Goal: Answer question/provide support

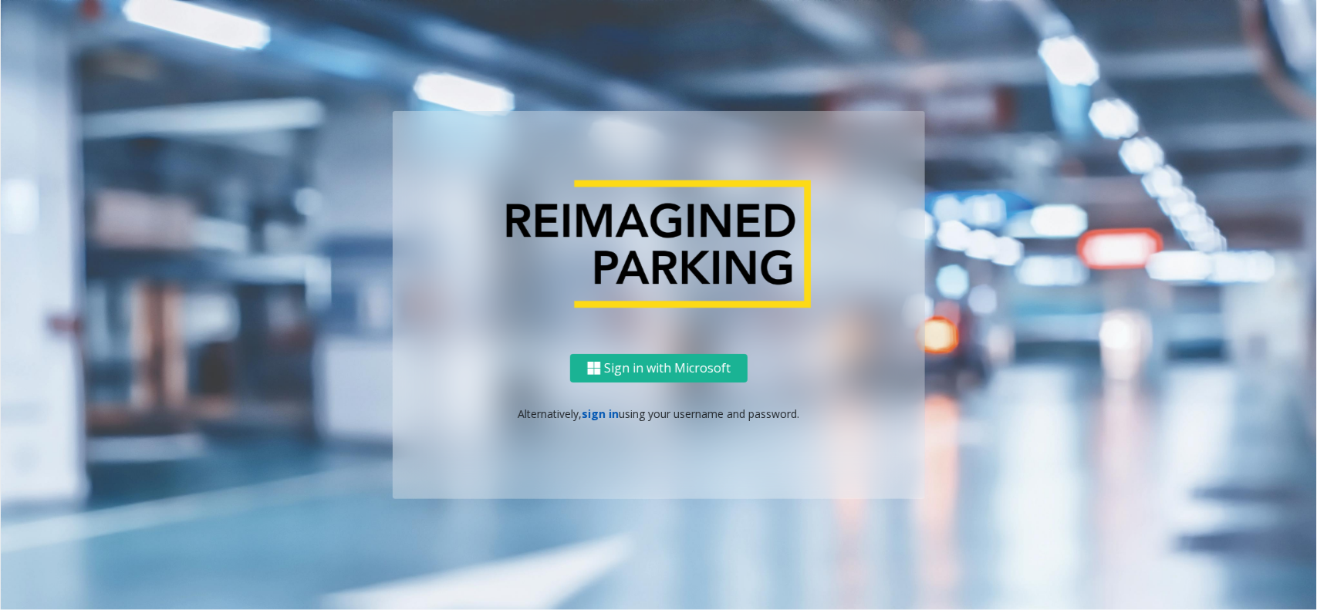
click at [588, 410] on link "sign in" at bounding box center [600, 413] width 37 height 15
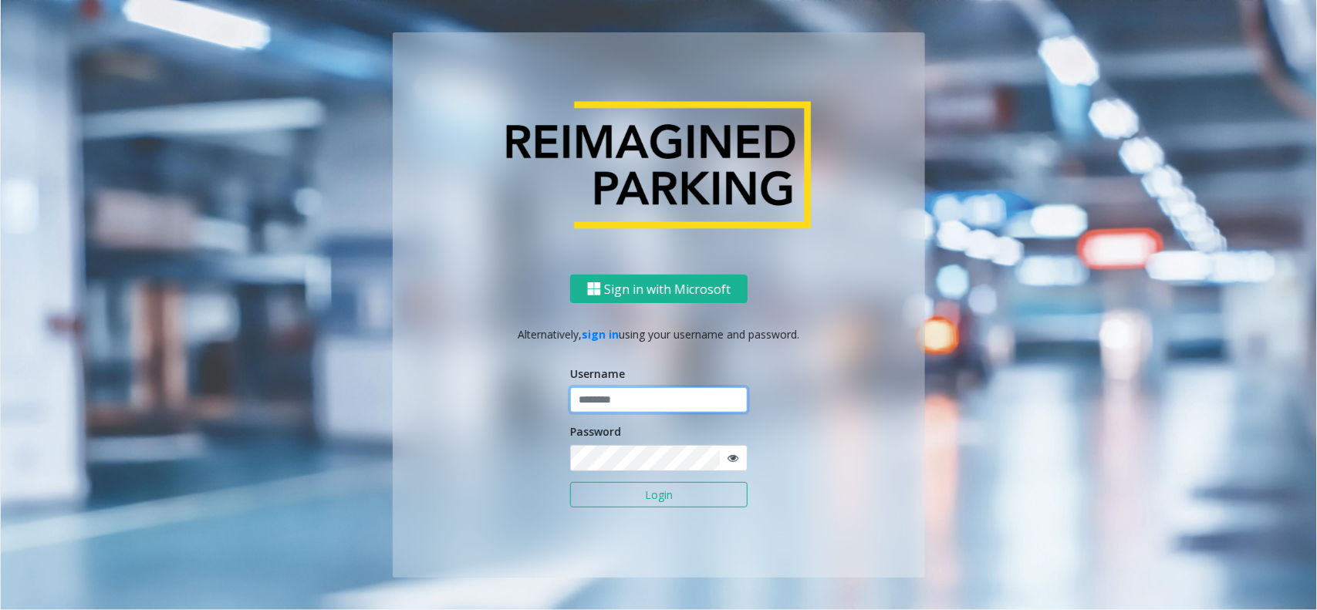
paste input "**********"
click at [632, 394] on input "text" at bounding box center [658, 400] width 177 height 26
type input "**********"
click at [730, 456] on icon at bounding box center [732, 458] width 11 height 11
click at [636, 491] on button "Login" at bounding box center [658, 495] width 177 height 26
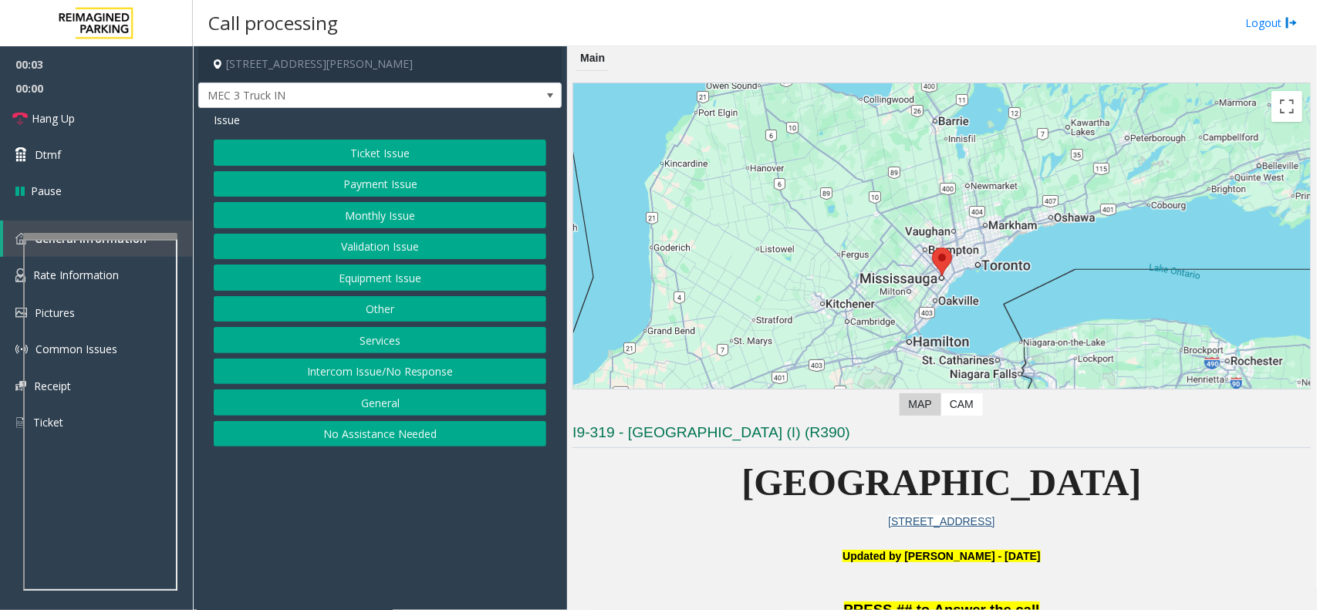
scroll to position [289, 0]
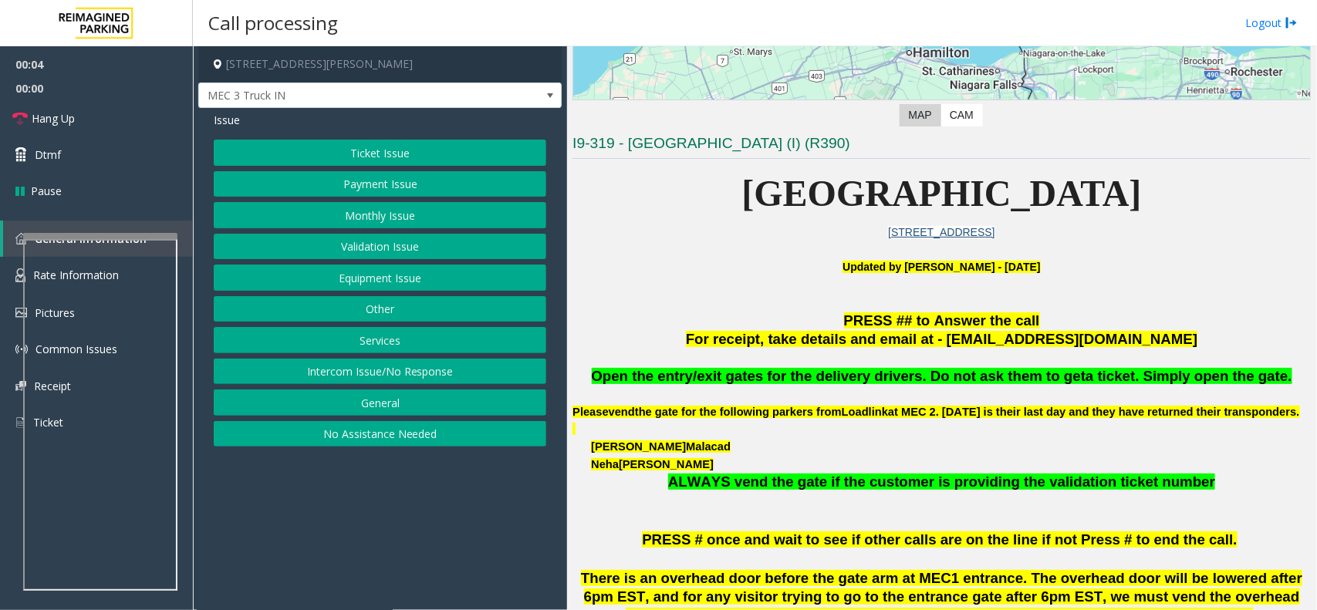
click at [376, 274] on button "Equipment Issue" at bounding box center [380, 278] width 332 height 26
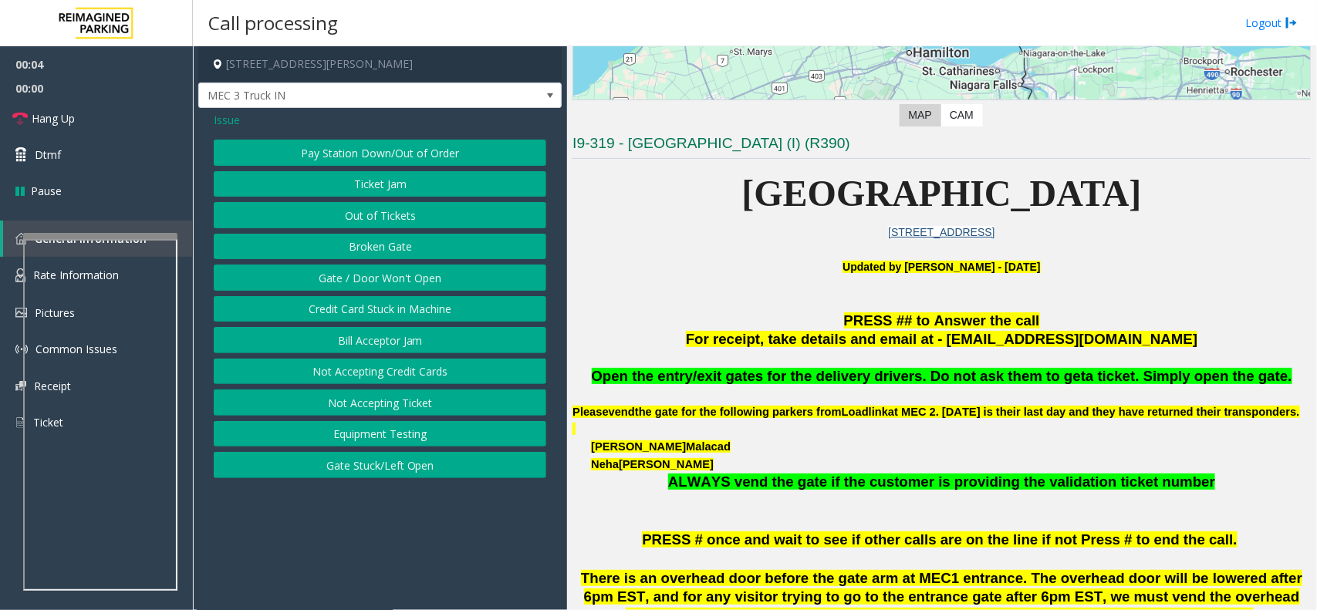
click at [376, 274] on button "Gate / Door Won't Open" at bounding box center [380, 278] width 332 height 26
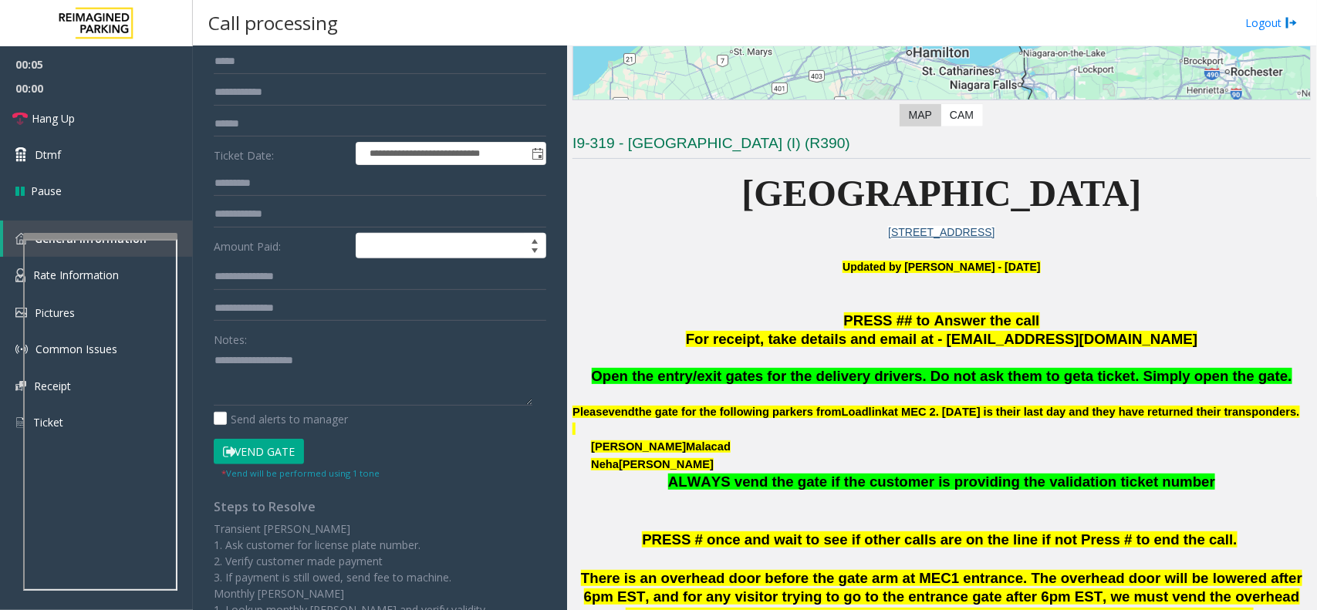
scroll to position [280, 0]
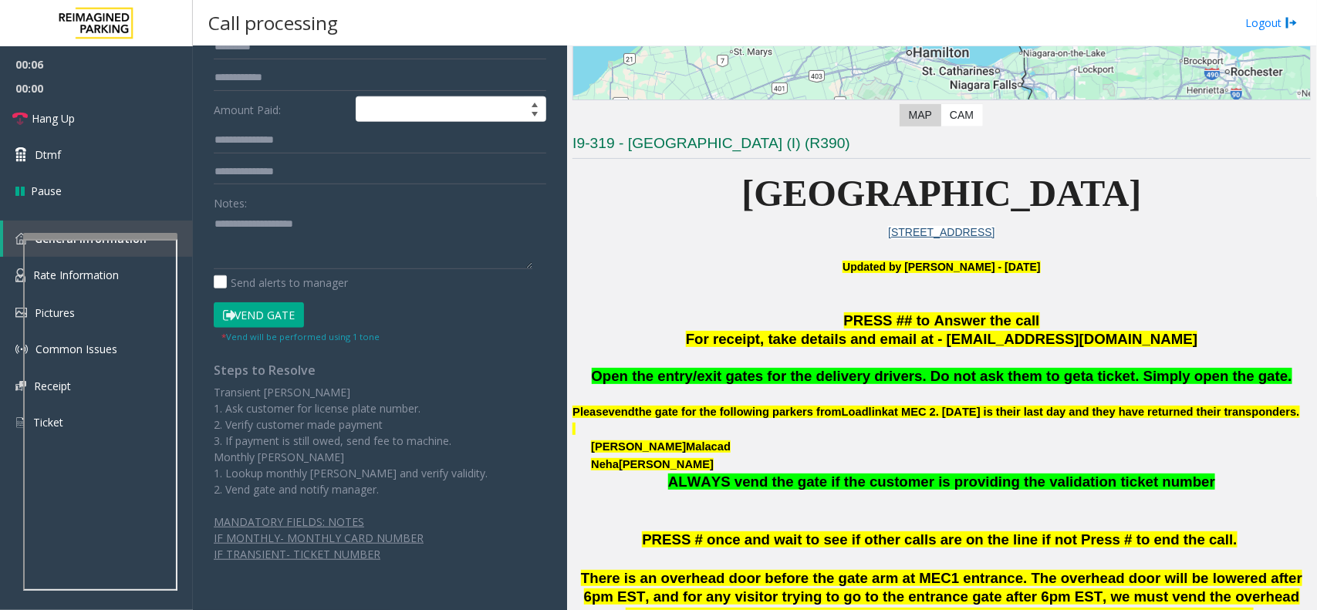
click at [248, 316] on button "Vend Gate" at bounding box center [259, 315] width 90 height 26
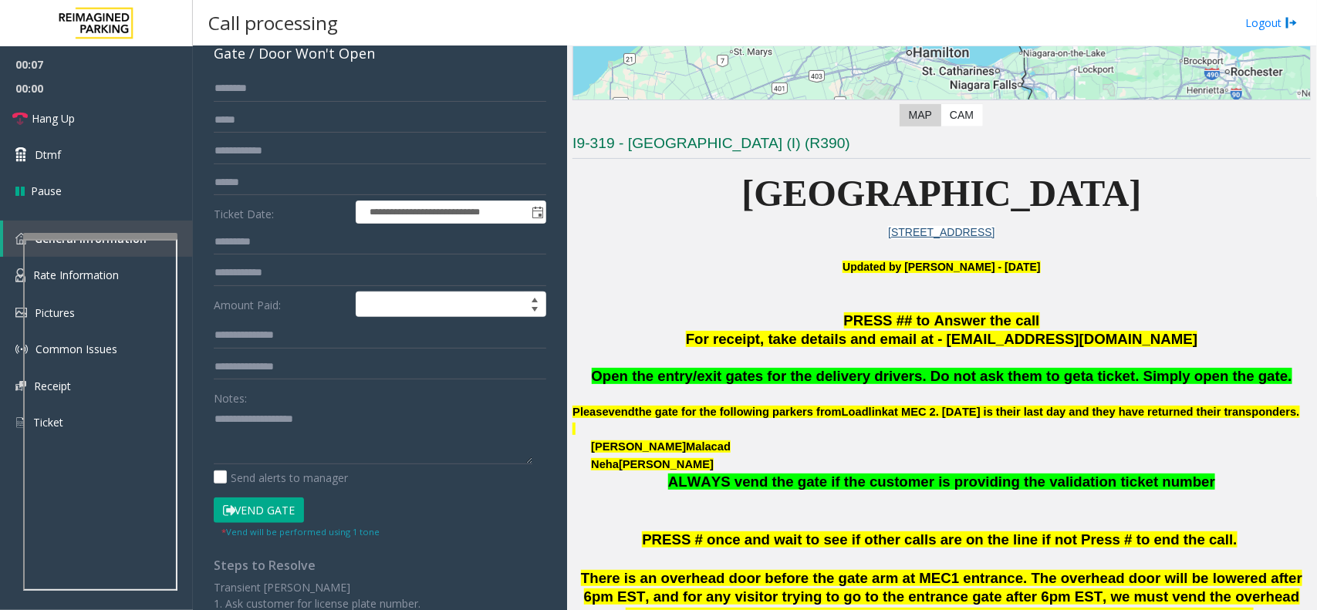
scroll to position [0, 0]
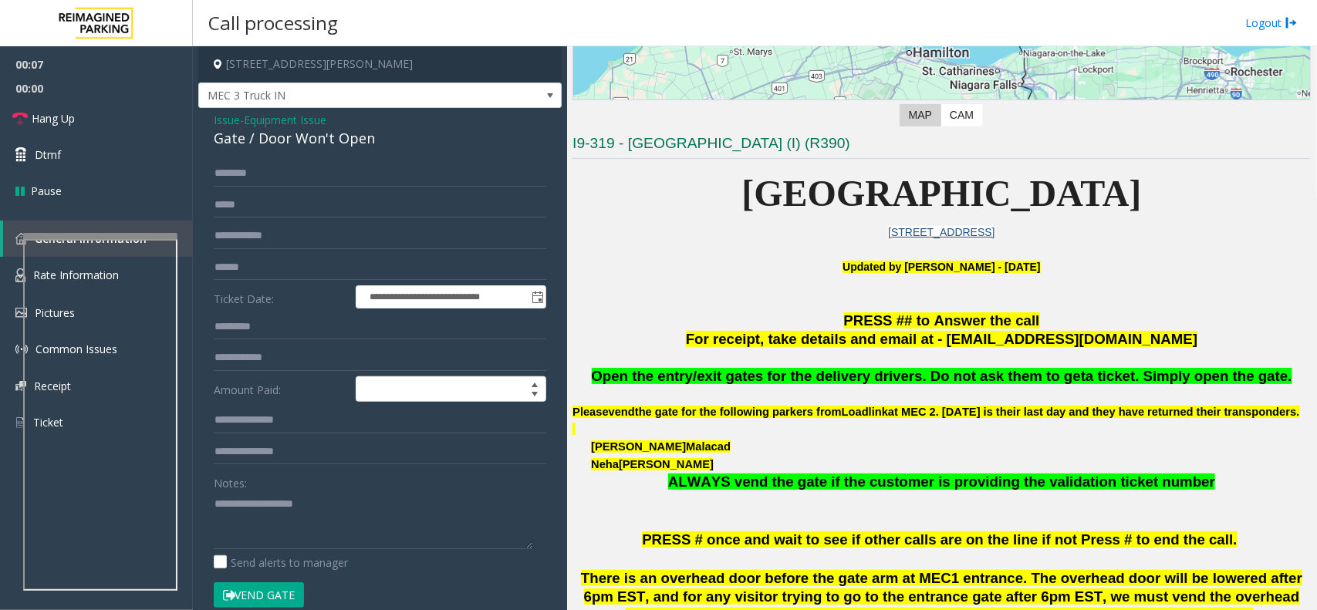
click at [299, 135] on div "Gate / Door Won't Open" at bounding box center [380, 138] width 332 height 21
copy div "Gate / Door Won't Open"
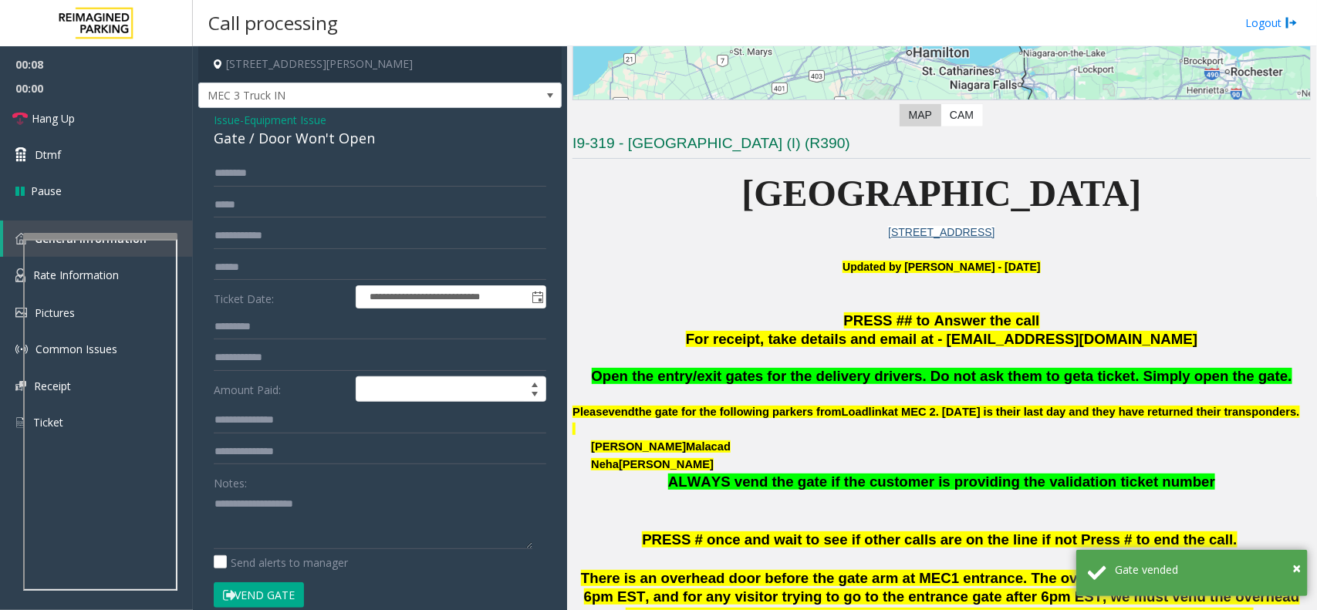
click at [283, 551] on div "Notes: Send alerts to manager" at bounding box center [380, 520] width 332 height 101
click at [309, 522] on textarea at bounding box center [373, 520] width 319 height 58
paste textarea "**********"
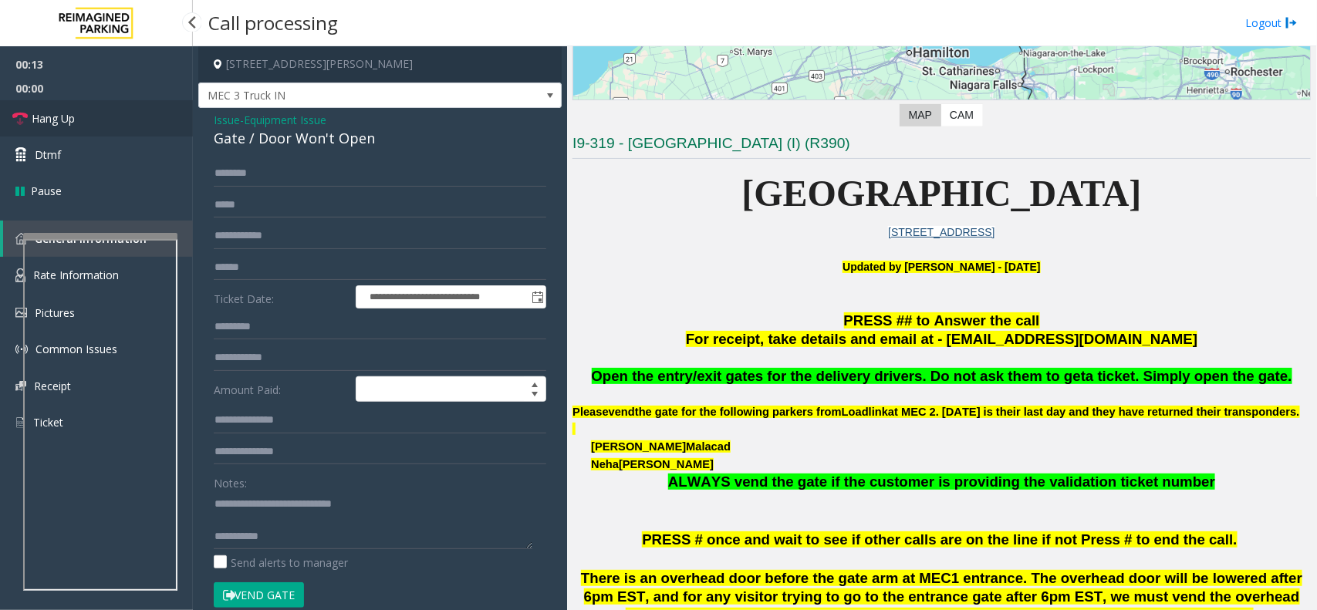
click at [75, 128] on link "Hang Up" at bounding box center [96, 118] width 193 height 36
click at [221, 495] on textarea at bounding box center [373, 520] width 319 height 58
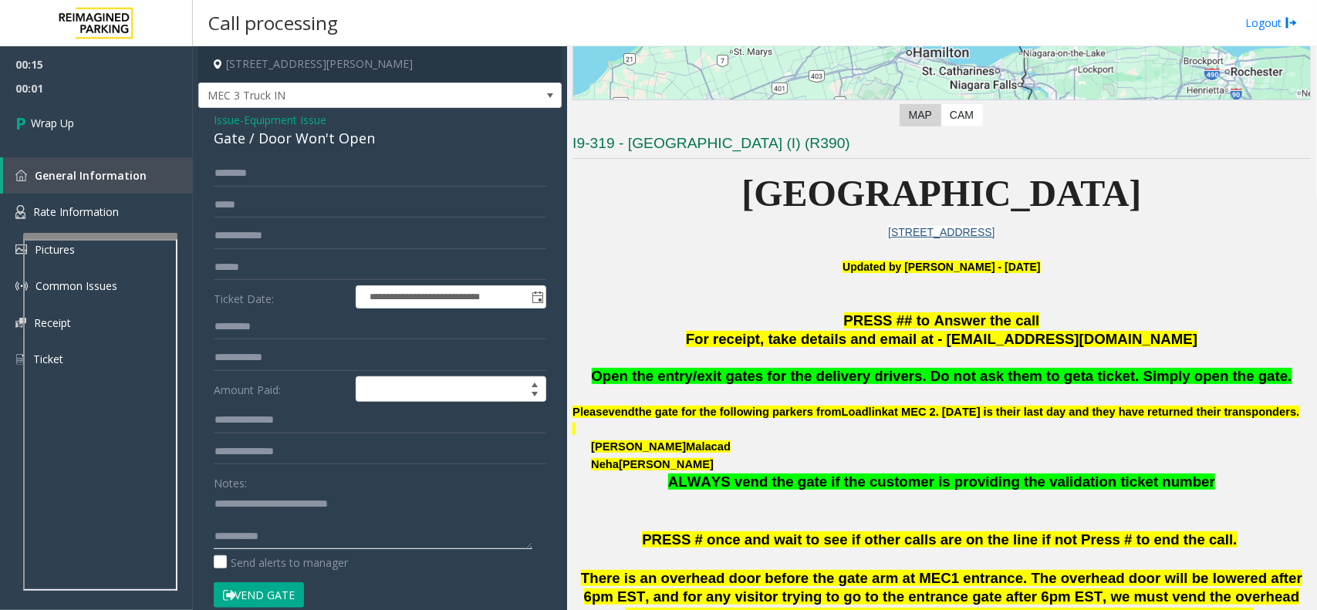
click at [371, 536] on textarea at bounding box center [373, 520] width 319 height 58
click at [846, 376] on span "Open the entry/exit gates for the delivery drivers. Do not ask them to get" at bounding box center [839, 376] width 494 height 16
copy span "delivery"
click at [349, 541] on textarea at bounding box center [373, 520] width 319 height 58
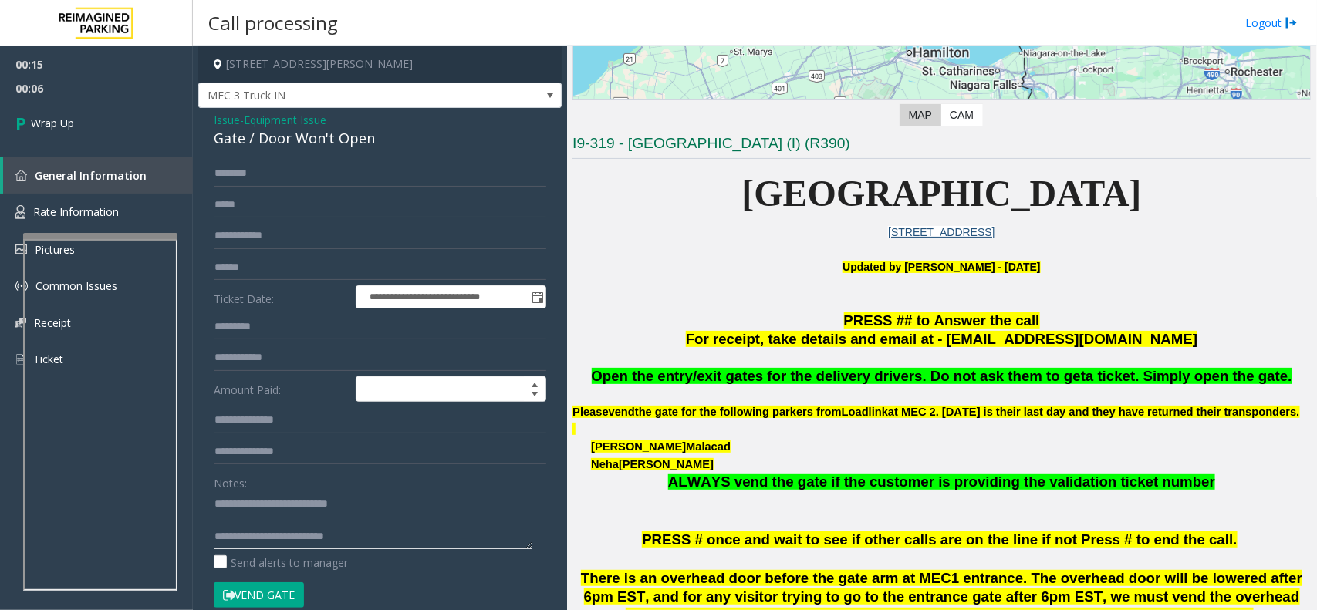
paste textarea "**********"
type textarea "**********"
click at [112, 129] on link "Wrap Up" at bounding box center [96, 123] width 193 height 46
